Goal: Task Accomplishment & Management: Manage account settings

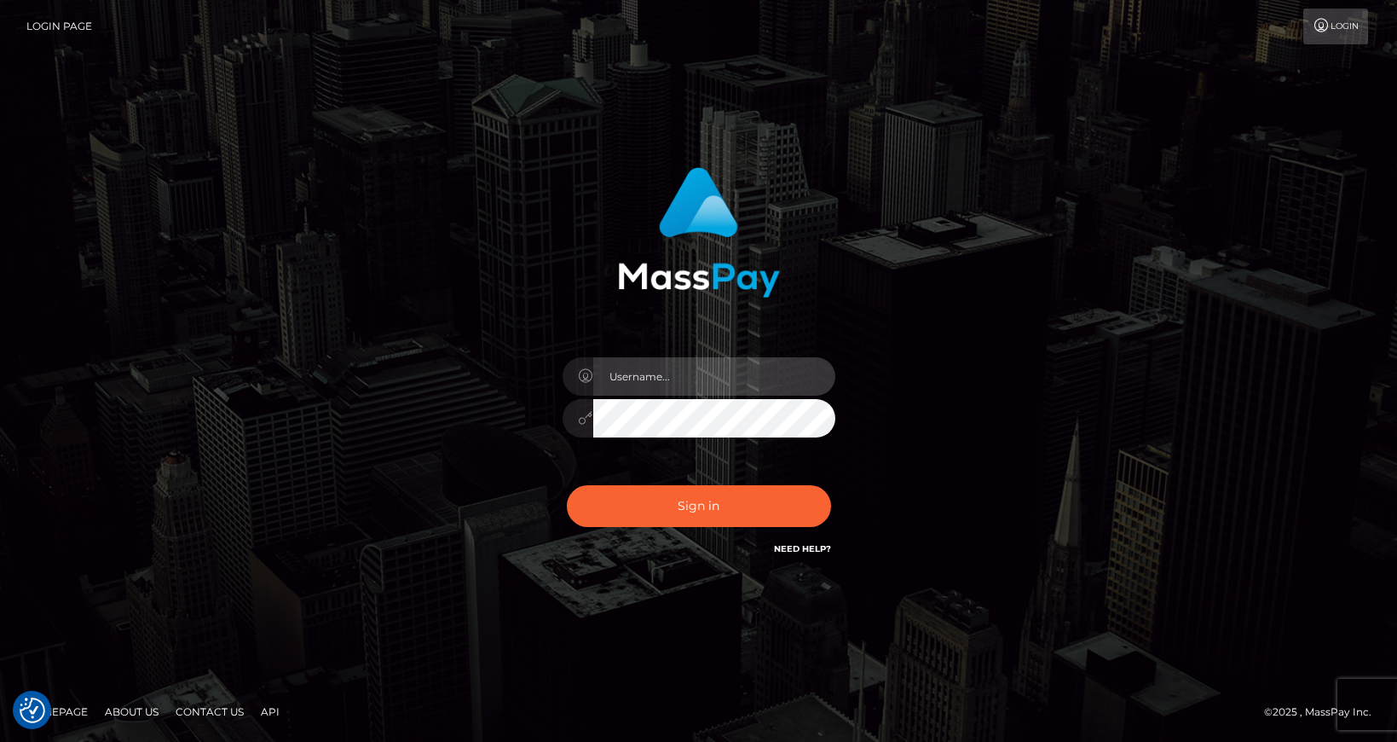
click at [666, 380] on input "text" at bounding box center [714, 376] width 242 height 38
paste input "matias.tilia"
type input "matias.tilia"
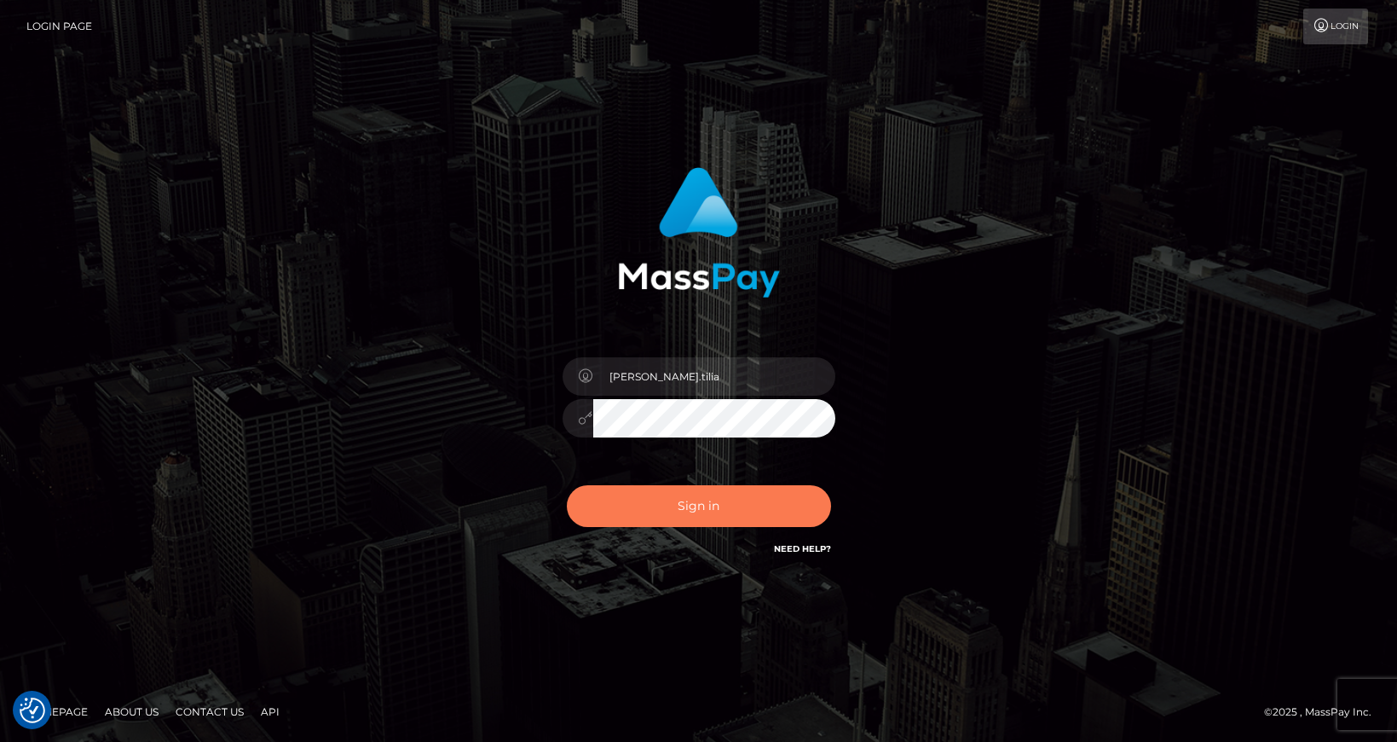
click at [661, 508] on button "Sign in" at bounding box center [699, 506] width 264 height 42
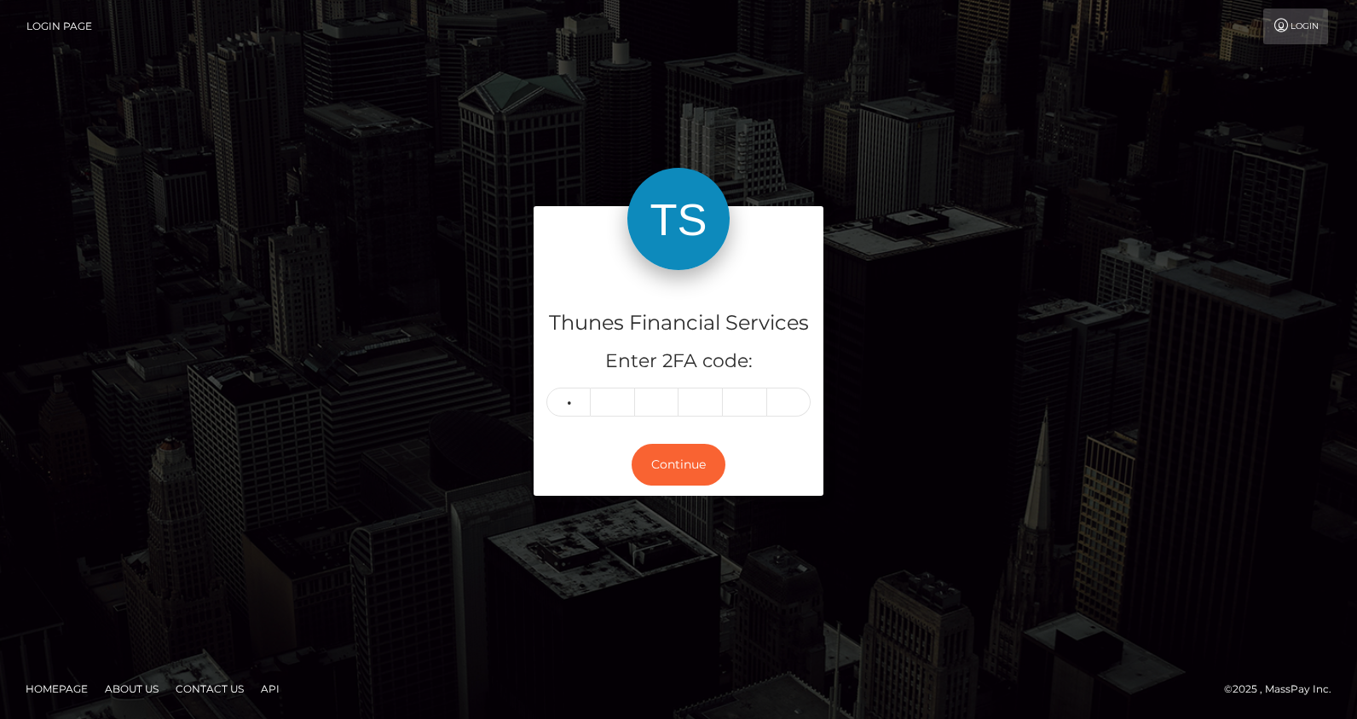
type input "1"
type input "5"
type input "7"
type input "1"
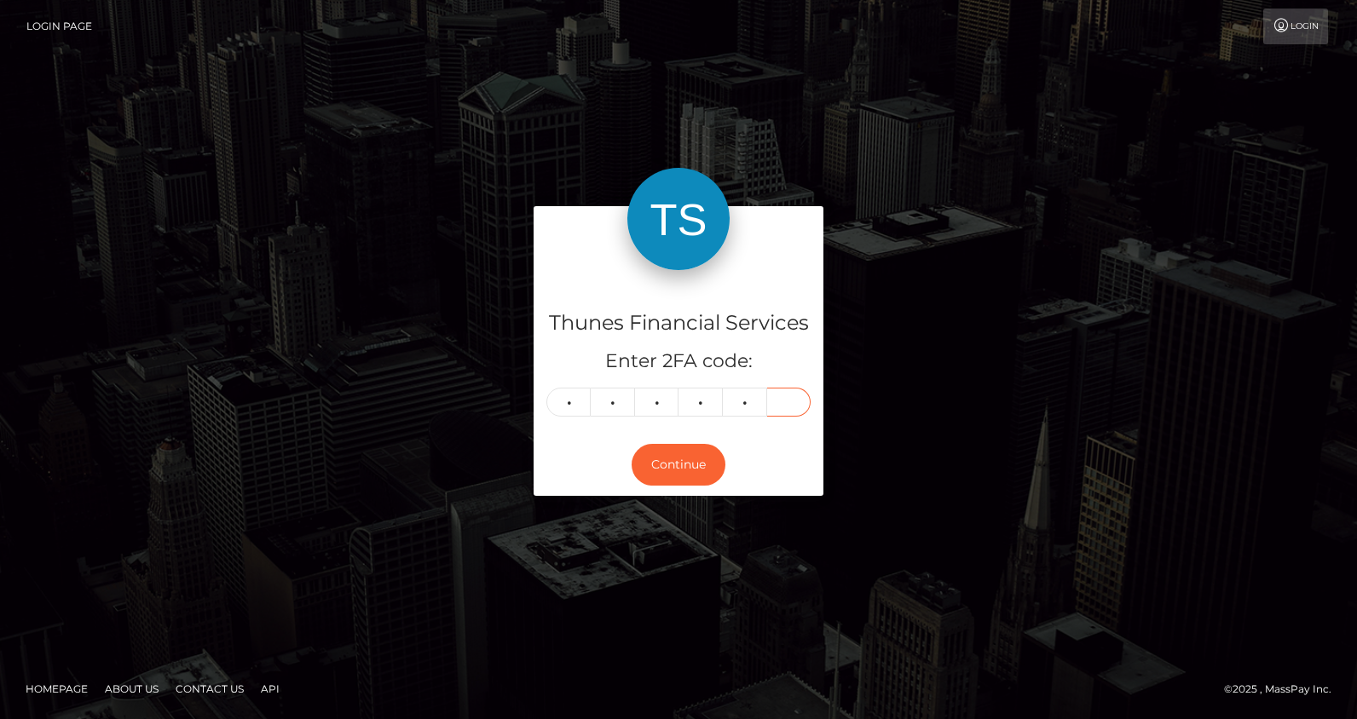
type input "7"
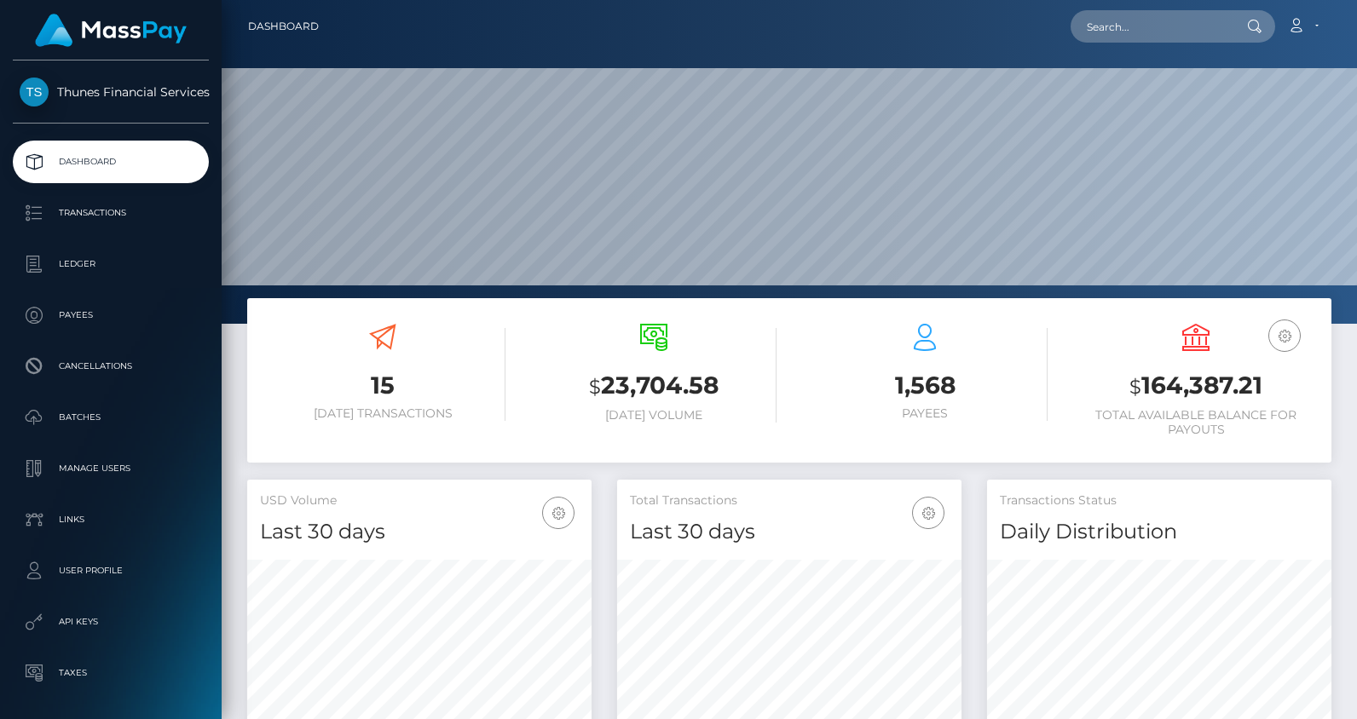
scroll to position [303, 344]
